Goal: Download file/media

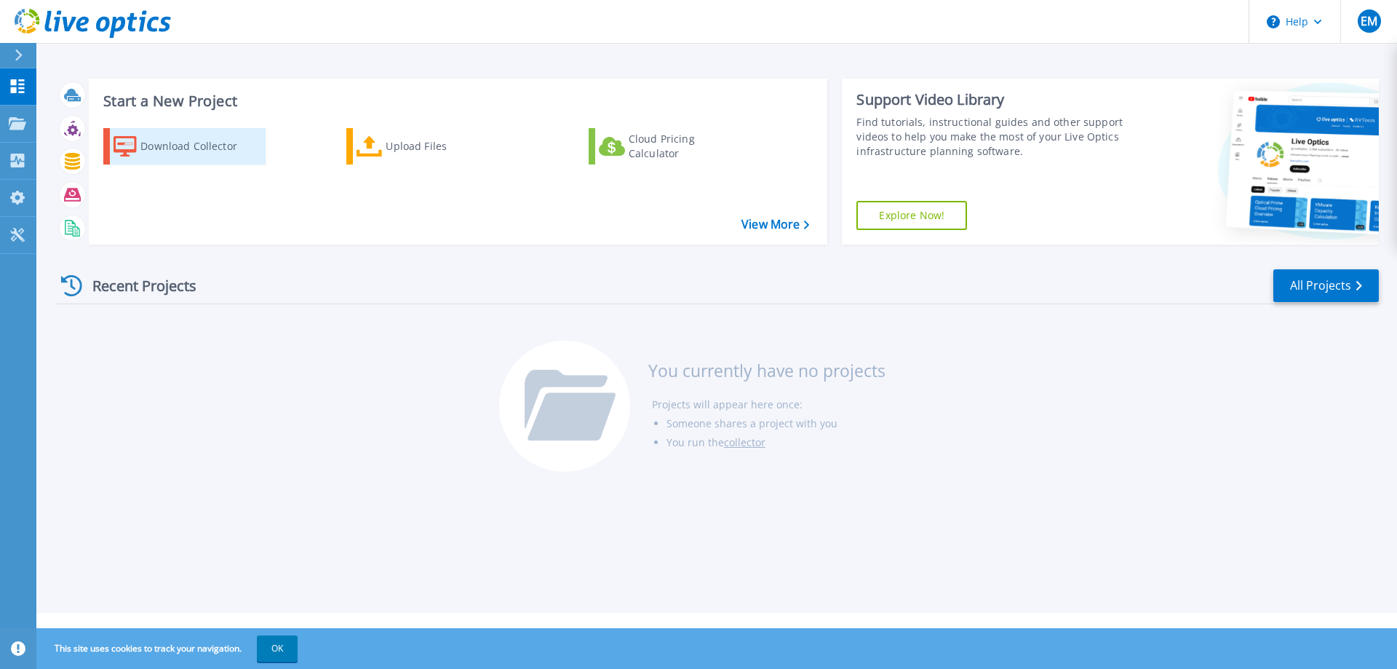
click at [182, 146] on div "Download Collector" at bounding box center [198, 146] width 116 height 29
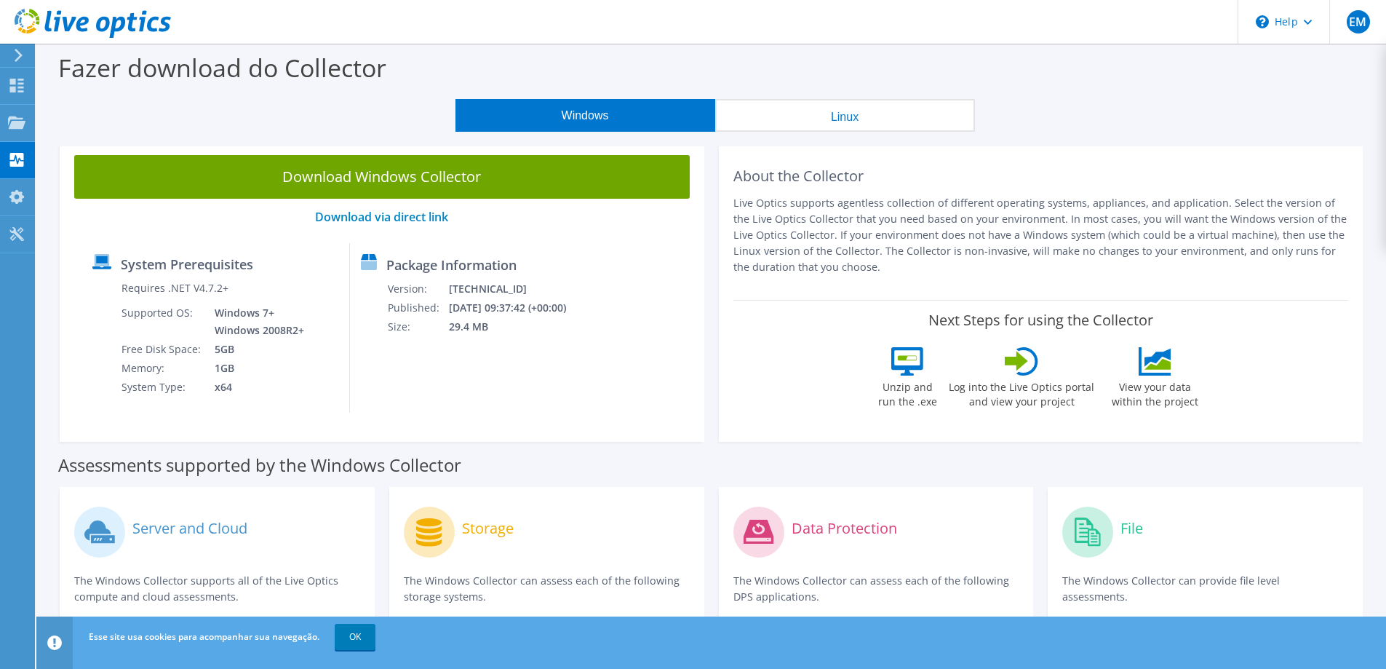
click at [464, 178] on link "Download Windows Collector" at bounding box center [382, 177] width 616 height 44
